Goal: Transaction & Acquisition: Purchase product/service

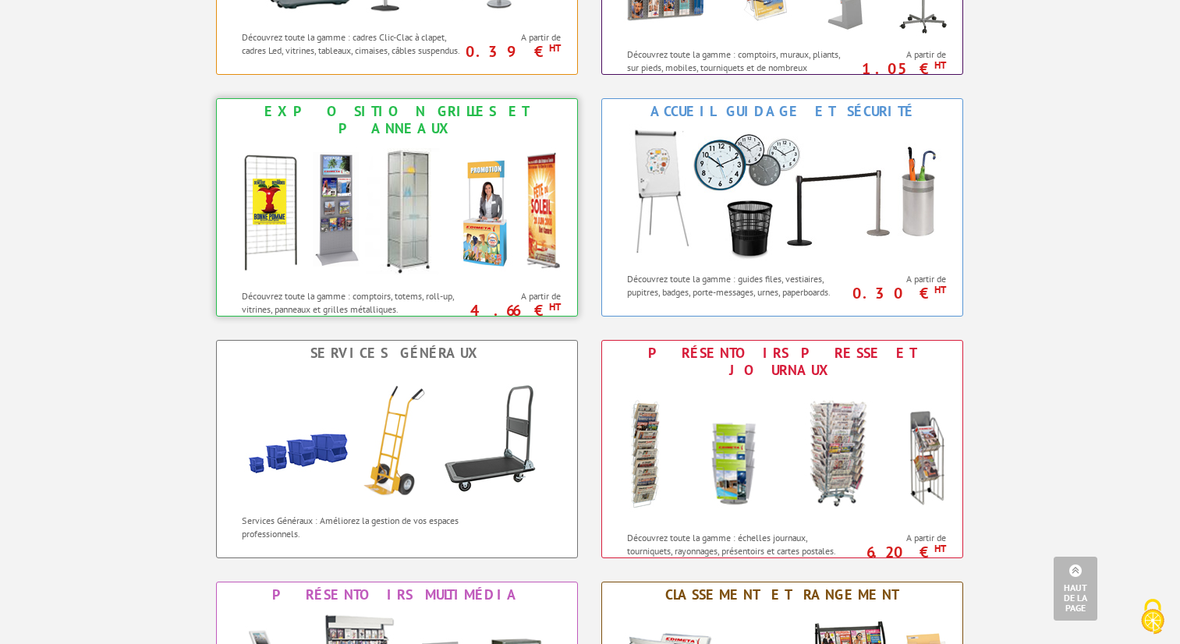
click at [496, 253] on img at bounding box center [396, 211] width 343 height 140
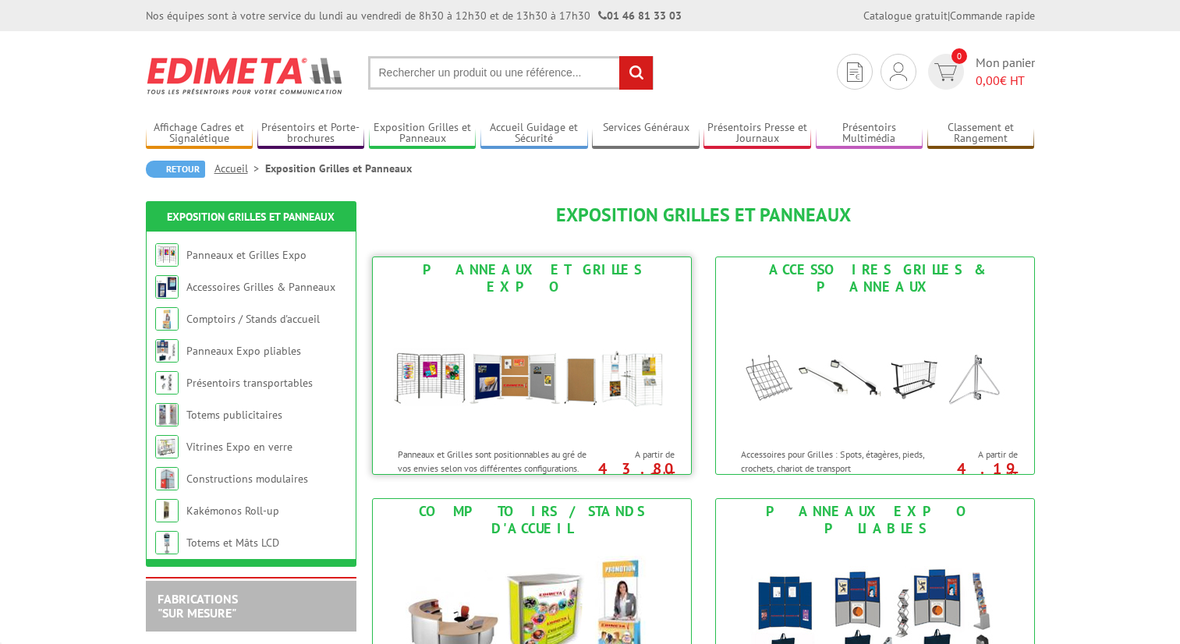
click at [591, 409] on img at bounding box center [531, 369] width 288 height 140
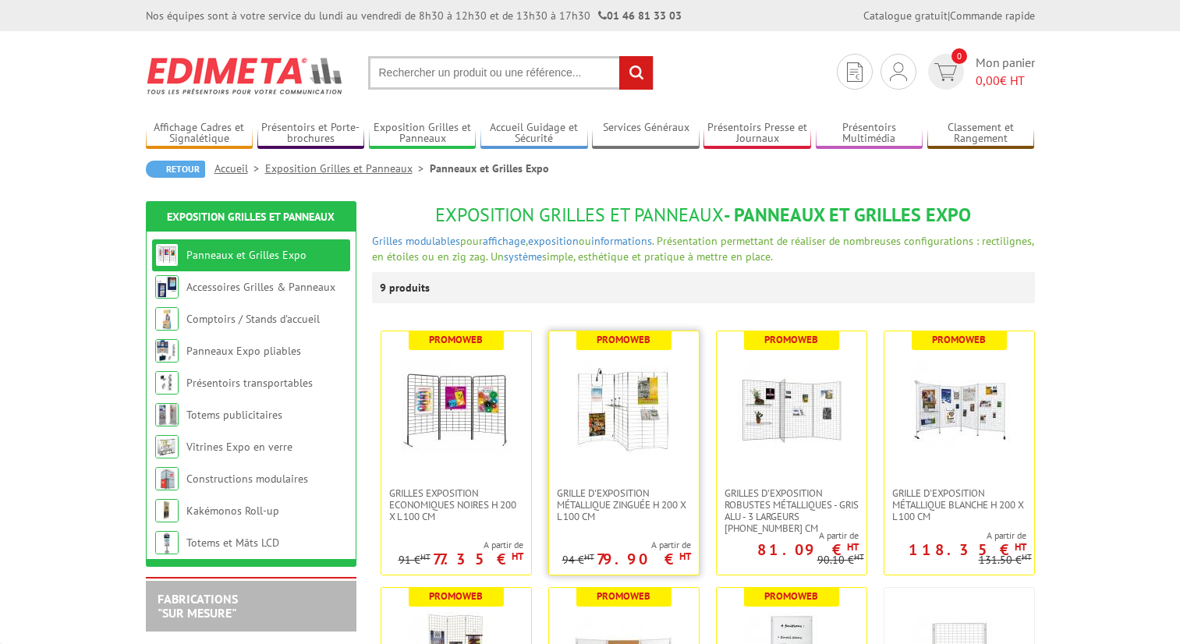
click at [620, 451] on img at bounding box center [623, 409] width 109 height 109
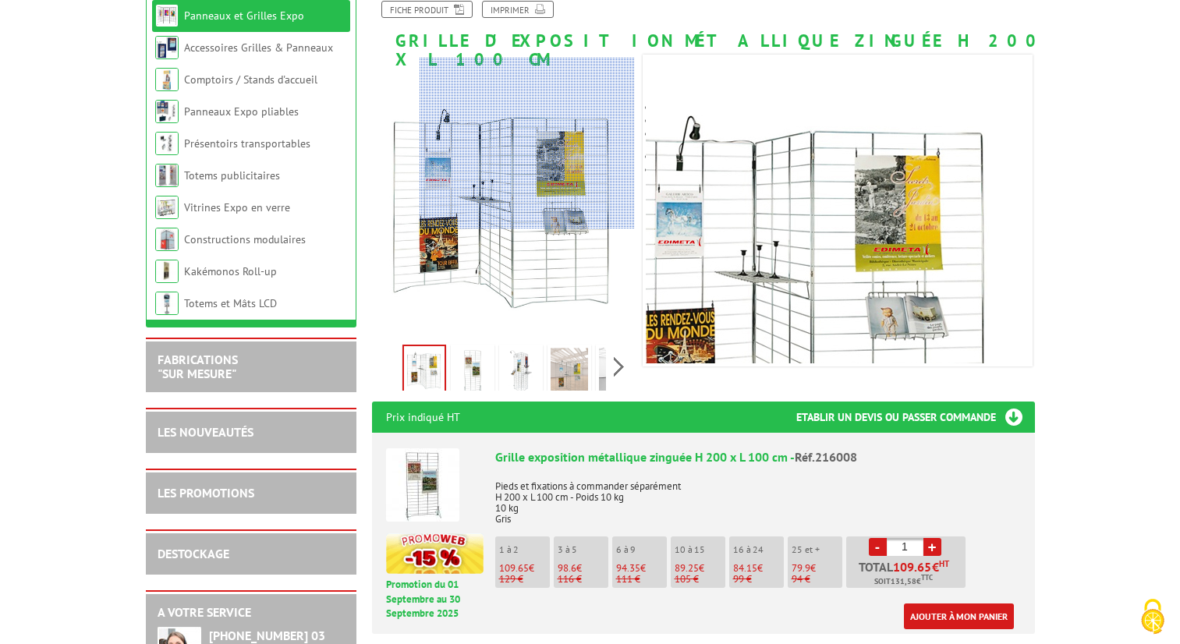
scroll to position [416, 0]
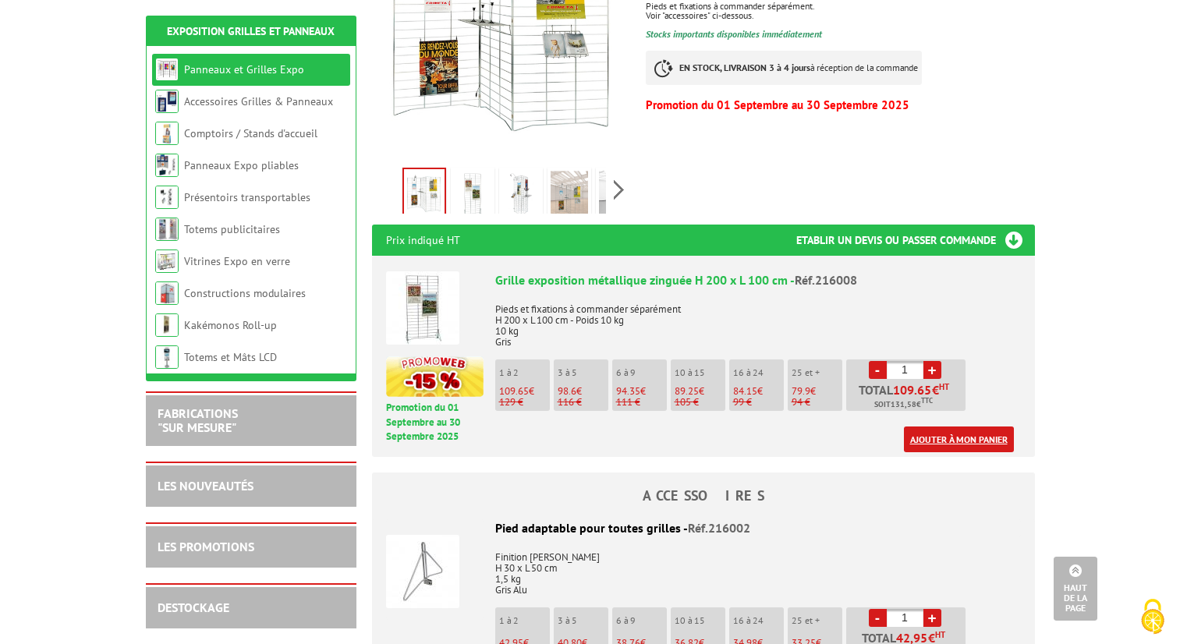
click at [942, 426] on link "Ajouter à mon panier" at bounding box center [959, 439] width 110 height 26
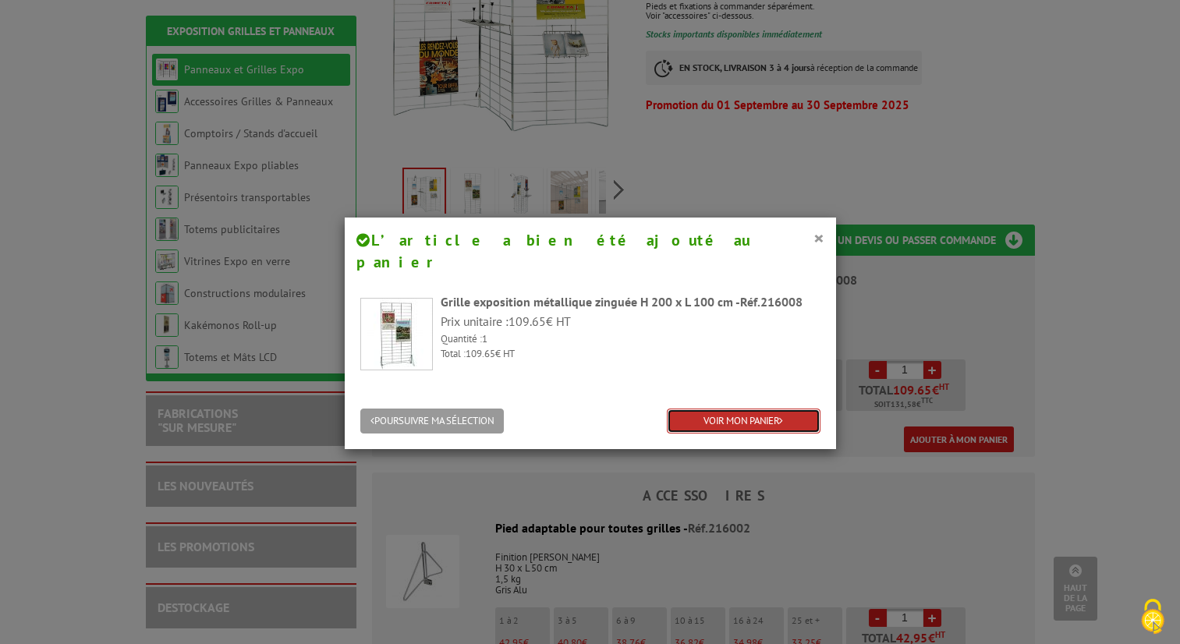
click at [758, 409] on link "VOIR MON PANIER" at bounding box center [744, 422] width 154 height 26
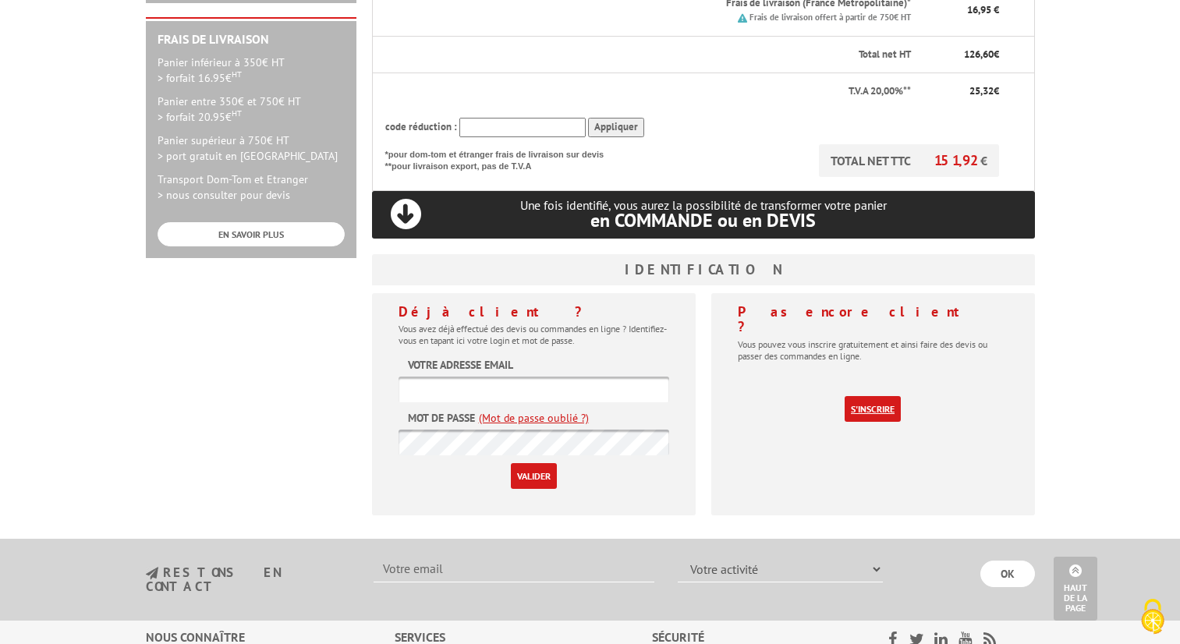
click at [864, 396] on link "S'inscrire" at bounding box center [872, 409] width 56 height 26
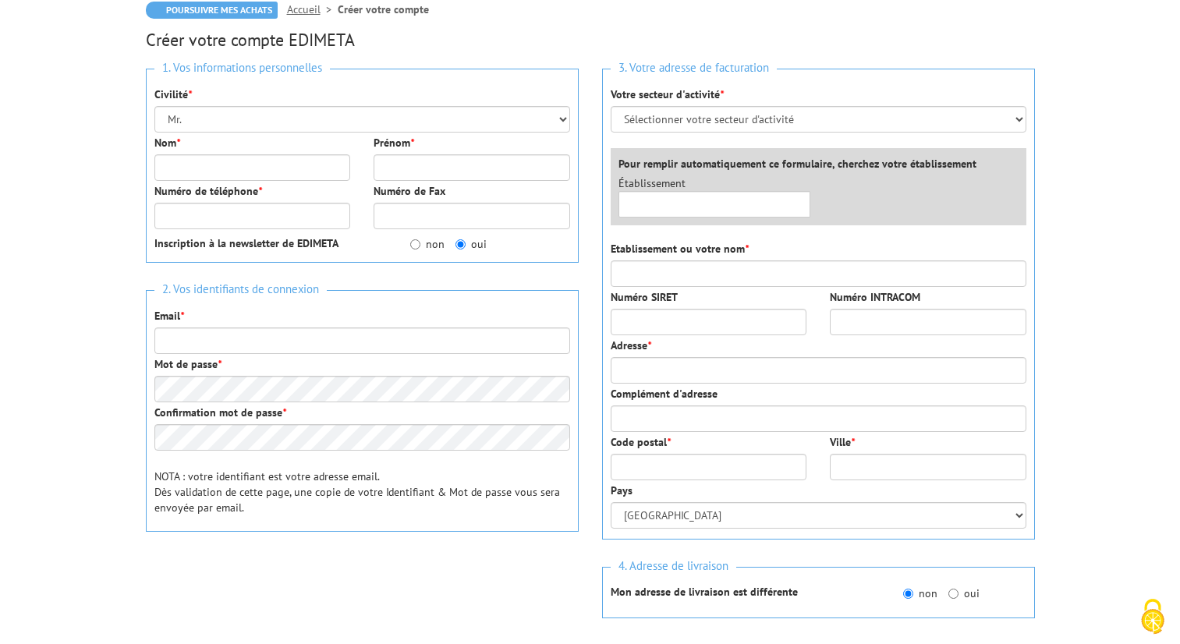
scroll to position [155, 0]
